Goal: Task Accomplishment & Management: Manage account settings

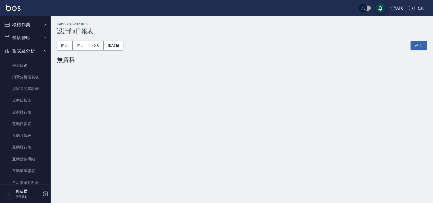
click at [40, 53] on button "報表及分析" at bounding box center [25, 50] width 47 height 13
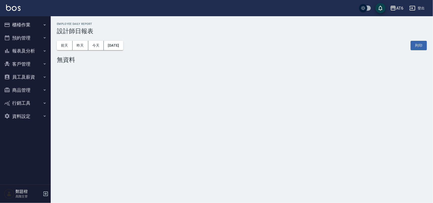
click at [41, 26] on button "櫃檯作業" at bounding box center [25, 24] width 47 height 13
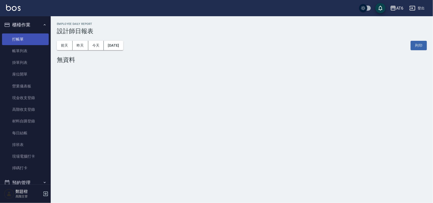
click at [37, 36] on link "打帳單" at bounding box center [25, 39] width 47 height 12
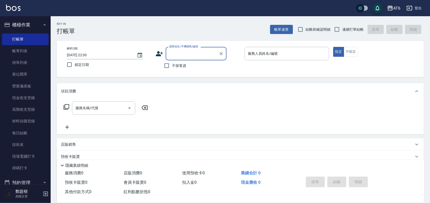
drag, startPoint x: 71, startPoint y: 61, endPoint x: 126, endPoint y: 71, distance: 55.4
click at [73, 61] on input "鎖定日期" at bounding box center [69, 64] width 11 height 11
checkbox input "true"
click at [176, 67] on span "不留客資" at bounding box center [179, 65] width 14 height 5
click at [172, 67] on input "不留客資" at bounding box center [167, 65] width 11 height 11
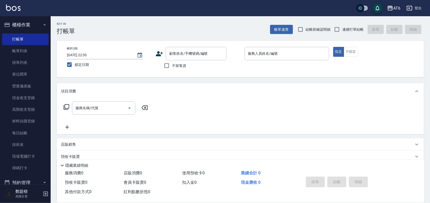
checkbox input "true"
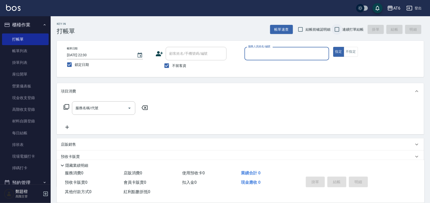
click at [340, 27] on input "連續打單結帳" at bounding box center [337, 29] width 11 height 11
checkbox input "true"
click at [282, 52] on input "服務人員姓名/編號" at bounding box center [287, 53] width 80 height 9
click at [283, 67] on div "[PERSON_NAME] -8" at bounding box center [287, 66] width 85 height 8
type input "[PERSON_NAME]-8"
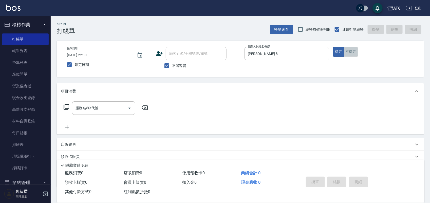
click at [353, 52] on button "不指定" at bounding box center [351, 52] width 14 height 10
click at [89, 110] on div "服務名稱/代號 服務名稱/代號" at bounding box center [103, 107] width 63 height 13
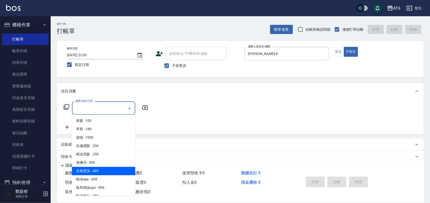
click at [97, 168] on span "去角質洗 - 499" at bounding box center [103, 171] width 63 height 8
type input "去角質洗(14)"
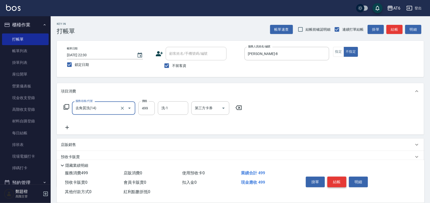
click at [335, 178] on button "結帳" at bounding box center [337, 182] width 19 height 11
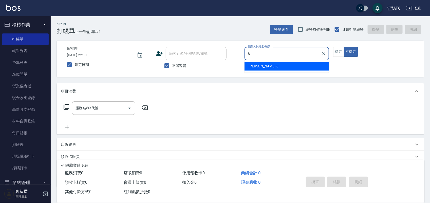
drag, startPoint x: 274, startPoint y: 65, endPoint x: 275, endPoint y: 67, distance: 2.6
click at [274, 65] on div "[PERSON_NAME] -8" at bounding box center [287, 66] width 85 height 8
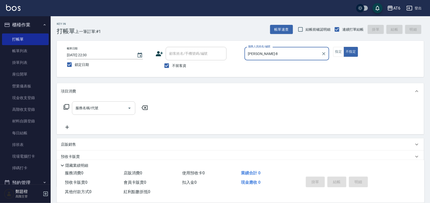
type input "[PERSON_NAME]-8"
click at [116, 108] on input "服務名稱/代號" at bounding box center [99, 108] width 51 height 9
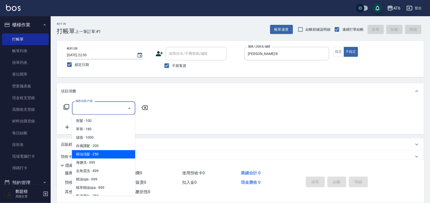
click at [118, 154] on span "精油洗髮 - 250" at bounding box center [103, 154] width 63 height 8
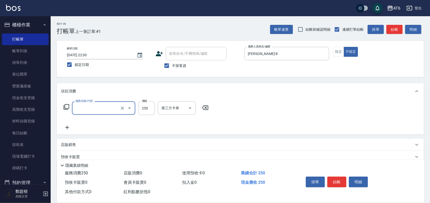
type input "精油洗髮(12)"
click at [148, 111] on input "250" at bounding box center [146, 108] width 16 height 14
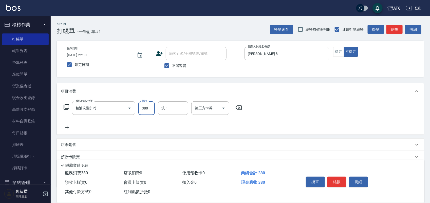
type input "380"
click at [339, 177] on button "結帳" at bounding box center [337, 182] width 19 height 11
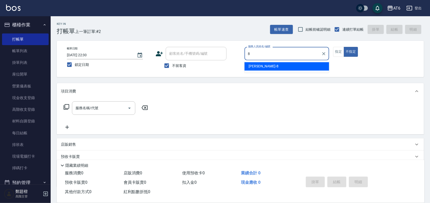
click at [264, 69] on div "[PERSON_NAME] -8" at bounding box center [287, 66] width 85 height 8
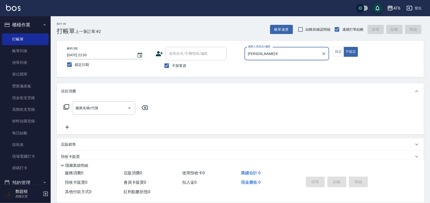
type input "[PERSON_NAME]-8"
click at [84, 106] on div "服務名稱/代號 服務名稱/代號" at bounding box center [103, 107] width 63 height 13
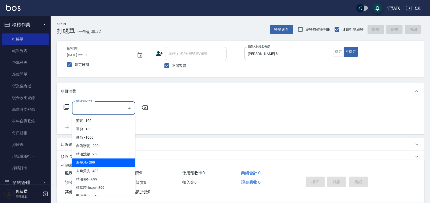
click at [106, 161] on span "海鹽洗 - 399" at bounding box center [103, 163] width 63 height 8
type input "海鹽洗(13)"
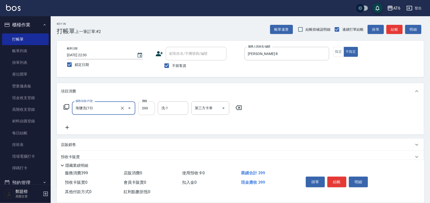
click at [150, 110] on input "399" at bounding box center [146, 108] width 16 height 14
type input "579"
click at [336, 179] on button "結帳" at bounding box center [337, 182] width 19 height 11
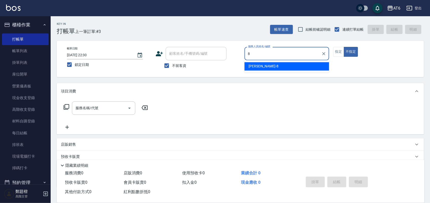
click at [263, 65] on div "[PERSON_NAME] -8" at bounding box center [287, 66] width 85 height 8
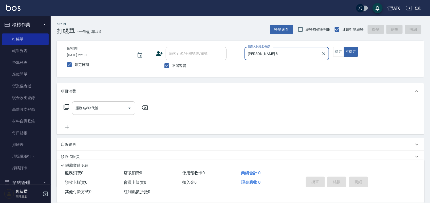
type input "[PERSON_NAME]-8"
click at [96, 105] on div "服務名稱/代號 服務名稱/代號" at bounding box center [103, 107] width 63 height 13
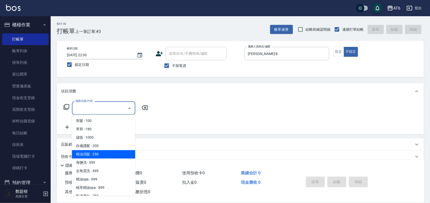
click at [105, 151] on span "精油洗髮 - 250" at bounding box center [103, 154] width 63 height 8
type input "精油洗髮(12)"
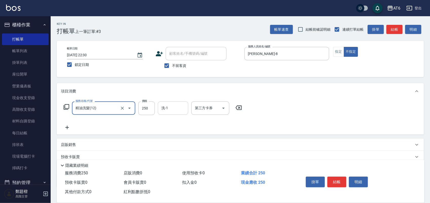
click at [172, 109] on input "洗-1" at bounding box center [173, 108] width 26 height 9
type input "67"
click at [175, 118] on div "服務名稱/代號 精油洗髮(12) 服務名稱/代號 價格 250 價格 洗-1 洗-1 第三方卡券 第三方卡券" at bounding box center [153, 115] width 184 height 29
click at [177, 112] on input "洗-1" at bounding box center [173, 108] width 26 height 9
type input "6"
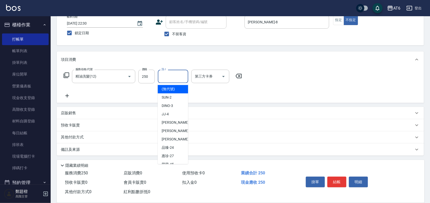
click at [179, 49] on div "Key In 打帳單 上一筆訂單:#3 帳單速查 結帳前確認明細 連續打單結帳 掛單 結帳 明細 帳單日期 [DATE] 22:30 鎖定日期 顧客姓名/手機…" at bounding box center [241, 95] width 380 height 220
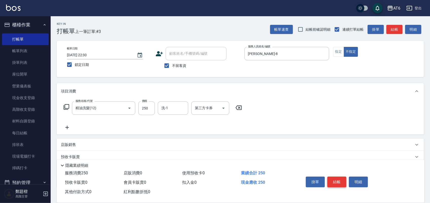
click at [340, 179] on button "結帳" at bounding box center [337, 182] width 19 height 11
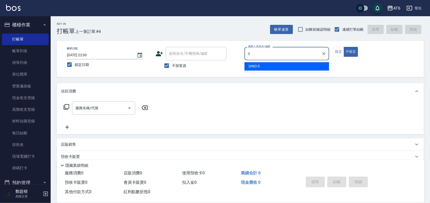
click at [268, 67] on div "DINO -3" at bounding box center [287, 66] width 85 height 8
type input "DINO-3"
click at [116, 108] on input "服務名稱/代號" at bounding box center [99, 108] width 51 height 9
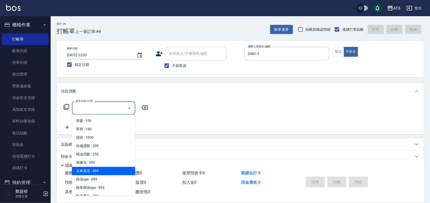
click at [115, 168] on span "去角質洗 - 499" at bounding box center [103, 171] width 63 height 8
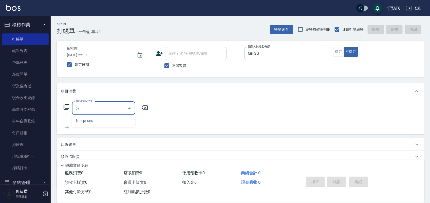
type input "6"
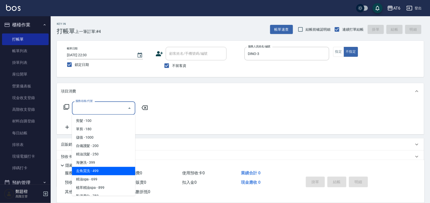
click at [114, 168] on span "去角質洗 - 499" at bounding box center [103, 171] width 63 height 8
type input "去角質洗(14)"
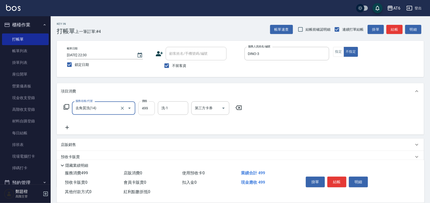
click at [149, 112] on input "499" at bounding box center [146, 108] width 16 height 14
type input "679"
click at [332, 177] on button "結帳" at bounding box center [337, 182] width 19 height 11
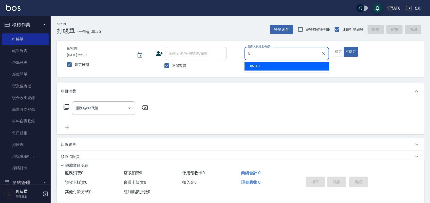
click at [271, 66] on div "DINO -3" at bounding box center [287, 66] width 85 height 8
type input "DINO-3"
click at [339, 54] on button "指定" at bounding box center [338, 52] width 11 height 10
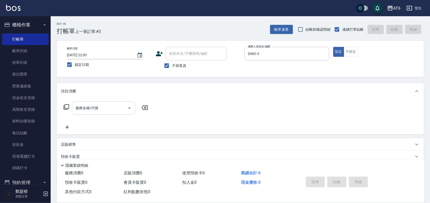
click at [99, 106] on input "服務名稱/代號" at bounding box center [99, 108] width 51 height 9
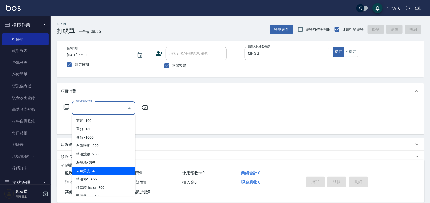
click at [110, 170] on span "去角質洗 - 499" at bounding box center [103, 171] width 63 height 8
type input "去角質洗(14)"
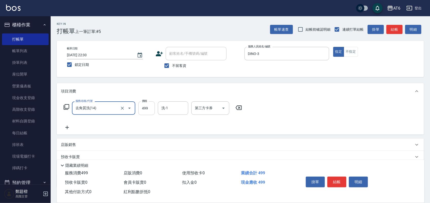
click at [148, 111] on input "499" at bounding box center [146, 108] width 16 height 14
type input "500"
click at [341, 183] on button "結帳" at bounding box center [337, 182] width 19 height 11
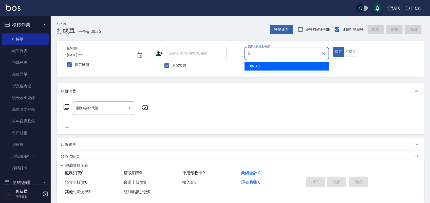
click at [256, 69] on span "DINO -3" at bounding box center [254, 66] width 11 height 5
type input "DINO-3"
click at [103, 110] on input "服務名稱/代號" at bounding box center [99, 108] width 51 height 9
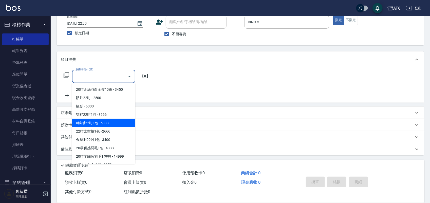
scroll to position [249, 0]
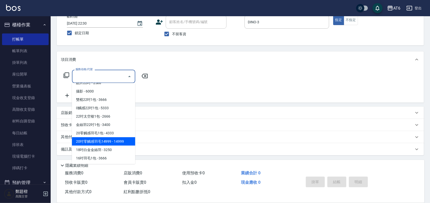
click at [88, 140] on span "20吋零觸感羽毛14999 - 14999" at bounding box center [103, 141] width 63 height 8
type input "20吋零觸感羽毛14999(012345)"
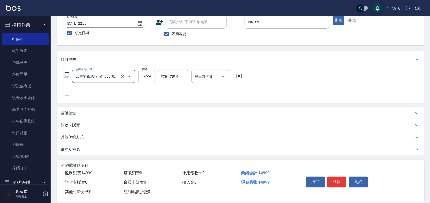
click at [148, 78] on input "14999" at bounding box center [146, 77] width 16 height 14
type input "15000"
click at [164, 47] on div "Key In 打帳單 上一筆訂單:#6 帳單速查 結帳前確認明細 連續打單結帳 掛單 結帳 明細 帳單日期 [DATE] 22:30 鎖定日期 顧客姓名/手機…" at bounding box center [241, 95] width 380 height 220
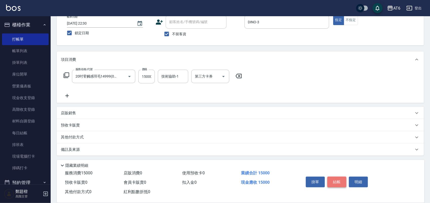
click at [337, 183] on button "結帳" at bounding box center [337, 182] width 19 height 11
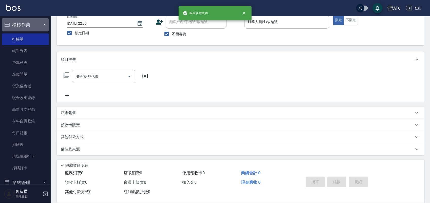
click at [30, 24] on button "櫃檯作業" at bounding box center [25, 24] width 47 height 13
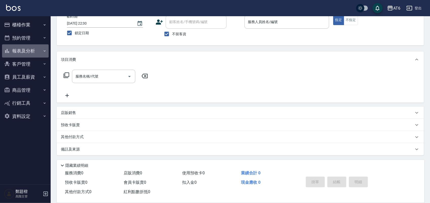
click at [40, 50] on button "報表及分析" at bounding box center [25, 50] width 47 height 13
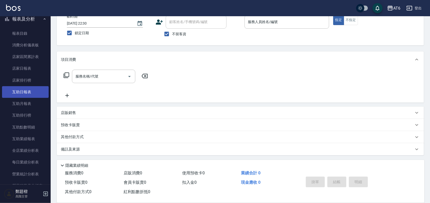
scroll to position [63, 0]
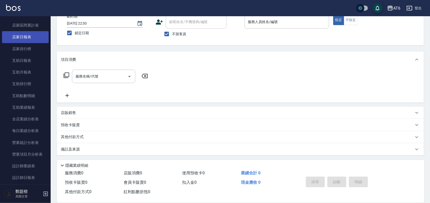
click at [32, 42] on link "店家日報表" at bounding box center [25, 37] width 47 height 12
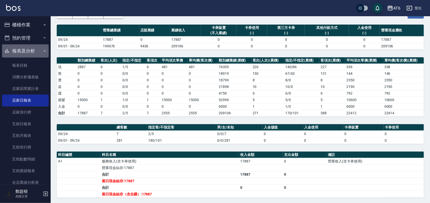
click at [27, 47] on button "報表及分析" at bounding box center [25, 50] width 47 height 13
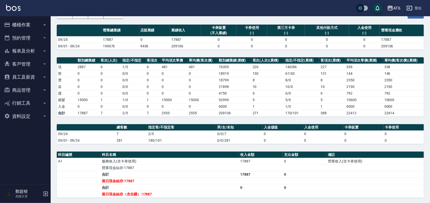
click at [28, 26] on button "櫃檯作業" at bounding box center [25, 24] width 47 height 13
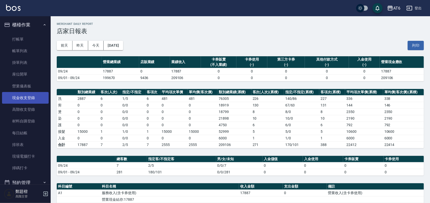
click at [30, 97] on link "現金收支登錄" at bounding box center [25, 98] width 47 height 12
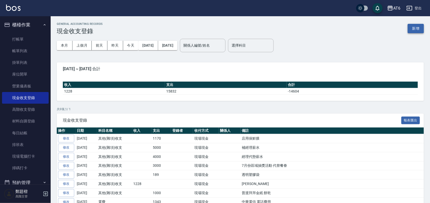
click at [419, 30] on button "新增" at bounding box center [416, 28] width 16 height 9
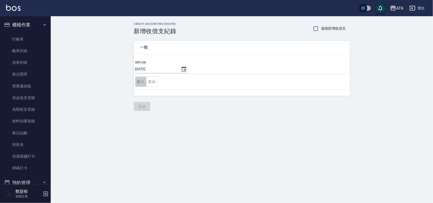
click at [146, 84] on button "收入" at bounding box center [140, 82] width 11 height 10
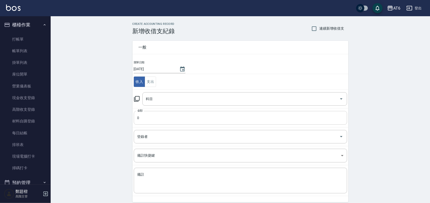
click at [169, 121] on input "0" at bounding box center [240, 118] width 213 height 14
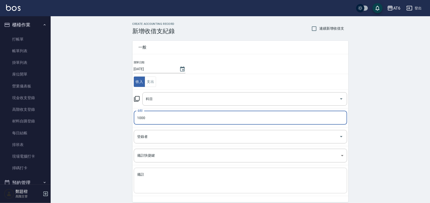
type input "1000"
click at [169, 186] on textarea "備註" at bounding box center [240, 180] width 206 height 17
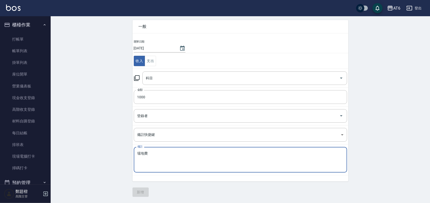
scroll to position [21, 0]
type textarea "場地費"
click at [187, 80] on input "科目" at bounding box center [241, 78] width 193 height 9
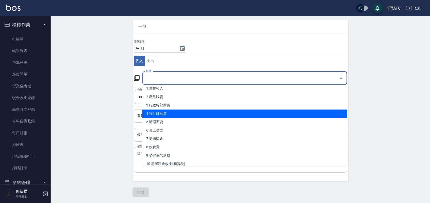
scroll to position [0, 0]
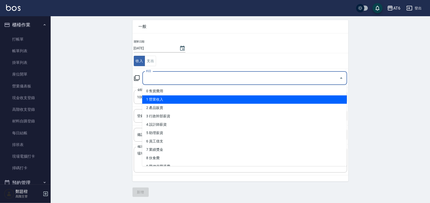
click at [193, 99] on li "1 營業收入" at bounding box center [244, 100] width 205 height 8
type input "1 營業收入"
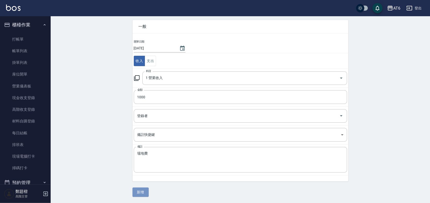
click at [137, 192] on button "新增" at bounding box center [141, 192] width 16 height 9
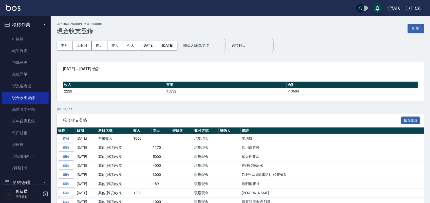
click at [35, 27] on button "櫃檯作業" at bounding box center [25, 24] width 47 height 13
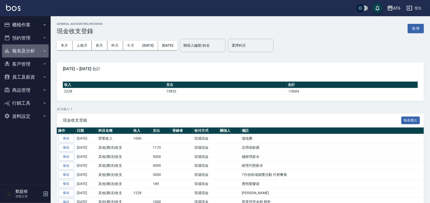
click at [34, 51] on button "報表及分析" at bounding box center [25, 50] width 47 height 13
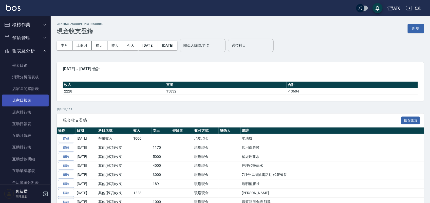
click at [31, 104] on link "店家日報表" at bounding box center [25, 101] width 47 height 12
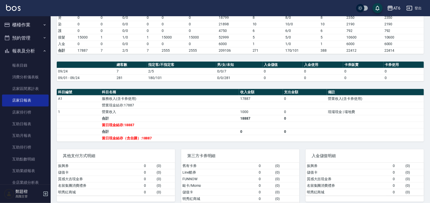
scroll to position [107, 0]
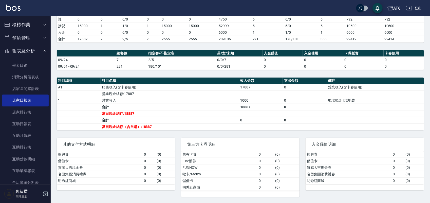
click at [31, 57] on button "報表及分析" at bounding box center [25, 50] width 47 height 13
click at [32, 54] on button "報表及分析" at bounding box center [25, 50] width 47 height 13
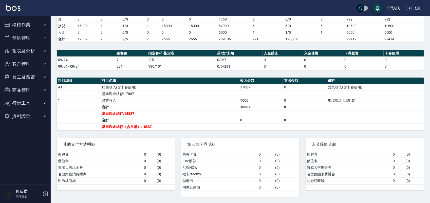
click at [39, 53] on button "報表及分析" at bounding box center [25, 50] width 47 height 13
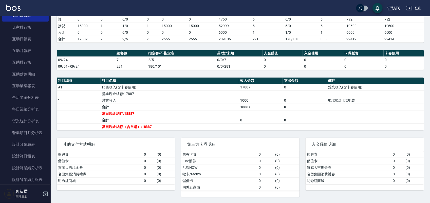
scroll to position [95, 0]
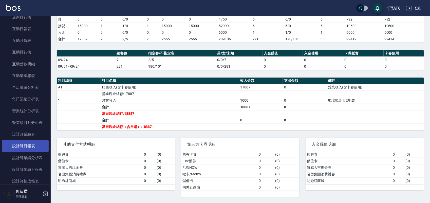
click at [37, 146] on link "設計師日報表" at bounding box center [25, 146] width 47 height 12
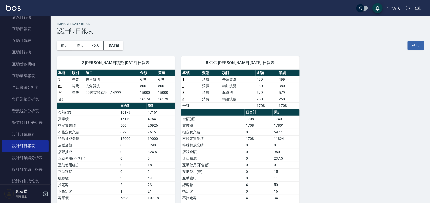
click at [338, 132] on div "3 [PERSON_NAME]議賢 [DATE] 日報表 單號 類別 項目 金額 業績 5 消費 去角質洗 679 679 6 * 消費 去角質洗 500 5…" at bounding box center [237, 138] width 373 height 177
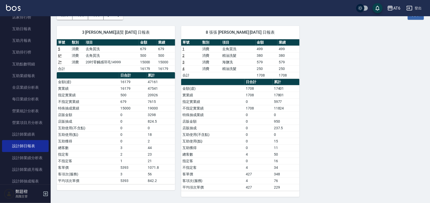
click at [157, 133] on td "18" at bounding box center [161, 134] width 28 height 7
drag, startPoint x: 157, startPoint y: 133, endPoint x: 135, endPoint y: 131, distance: 21.6
click at [135, 131] on tr "互助使用(點) 0 18" at bounding box center [116, 134] width 118 height 7
click at [143, 138] on tr "互助獲得 0 2" at bounding box center [116, 141] width 118 height 7
click at [143, 138] on td "0" at bounding box center [133, 141] width 28 height 7
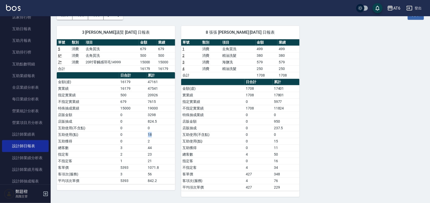
drag, startPoint x: 154, startPoint y: 135, endPoint x: 137, endPoint y: 134, distance: 17.2
click at [137, 134] on tr "互助使用(點) 0 18" at bounding box center [116, 134] width 118 height 7
click at [137, 134] on td "0" at bounding box center [133, 134] width 28 height 7
click at [144, 138] on tr "互助獲得 0 2" at bounding box center [116, 141] width 118 height 7
drag, startPoint x: 155, startPoint y: 141, endPoint x: 143, endPoint y: 139, distance: 12.0
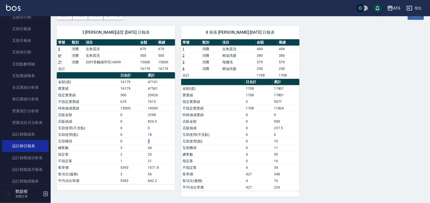
click at [143, 139] on tr "互助獲得 0 2" at bounding box center [116, 141] width 118 height 7
drag, startPoint x: 152, startPoint y: 136, endPoint x: 119, endPoint y: 135, distance: 33.2
click at [117, 135] on tr "互助使用(點) 0 18" at bounding box center [116, 134] width 118 height 7
click at [137, 136] on td "0" at bounding box center [133, 134] width 28 height 7
click at [138, 138] on td "0" at bounding box center [133, 141] width 28 height 7
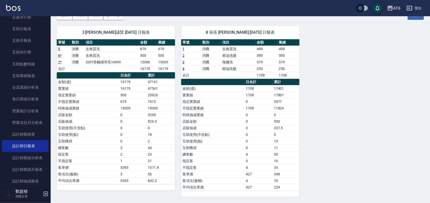
click at [357, 108] on div "3 [PERSON_NAME]議賢 [DATE] 日報表 單號 類別 項目 金額 業績 5 消費 去角質洗 679 679 6 * 消費 去角質洗 500 5…" at bounding box center [237, 108] width 373 height 177
